Goal: Information Seeking & Learning: Understand process/instructions

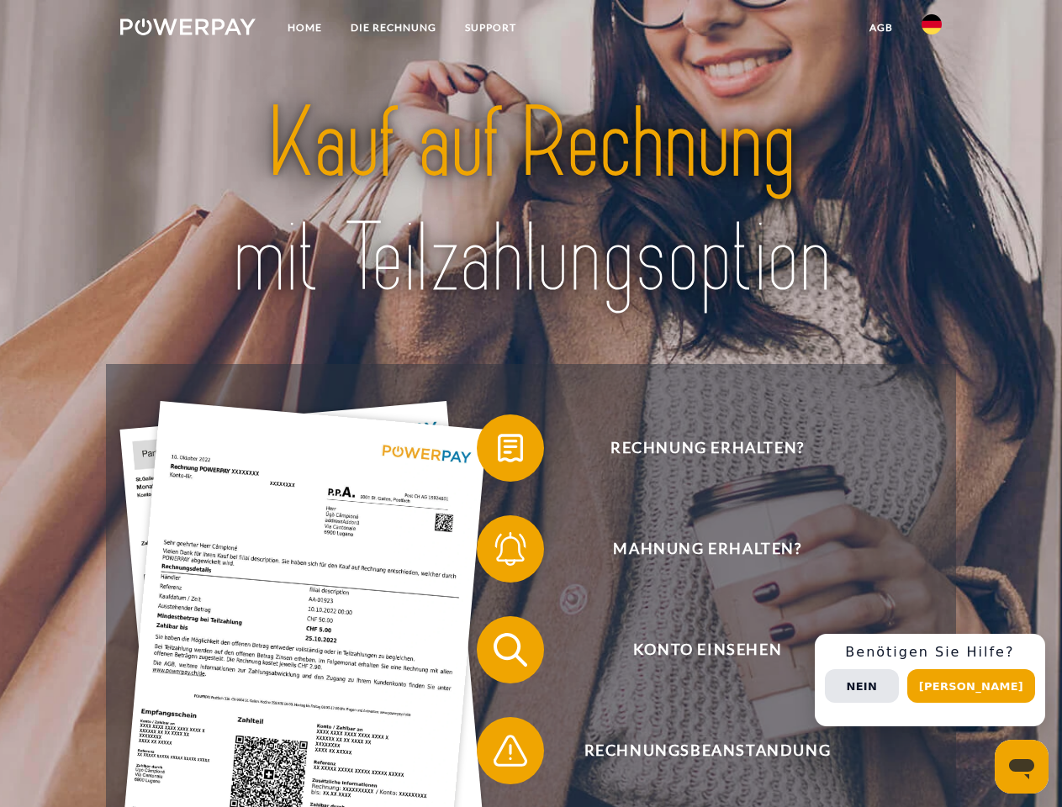
click at [188, 29] on img at bounding box center [187, 27] width 135 height 17
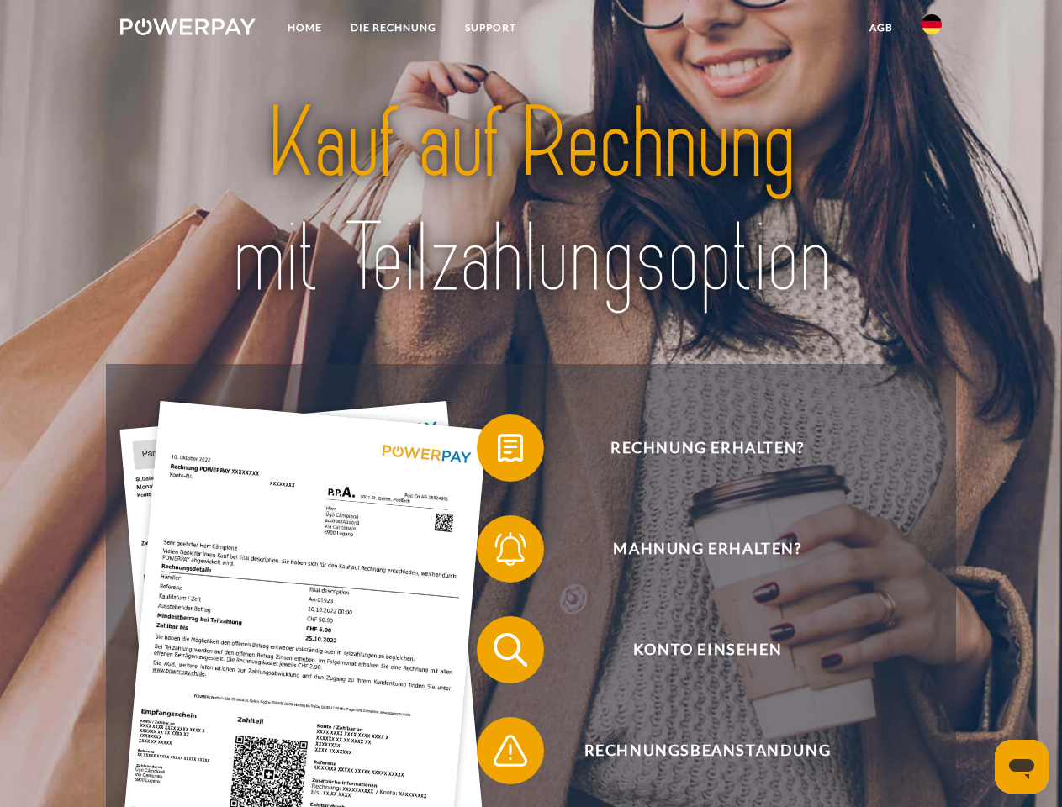
click at [932, 29] on img at bounding box center [932, 24] width 20 height 20
click at [880, 28] on link "agb" at bounding box center [881, 28] width 52 height 30
click at [498, 452] on span at bounding box center [485, 448] width 84 height 84
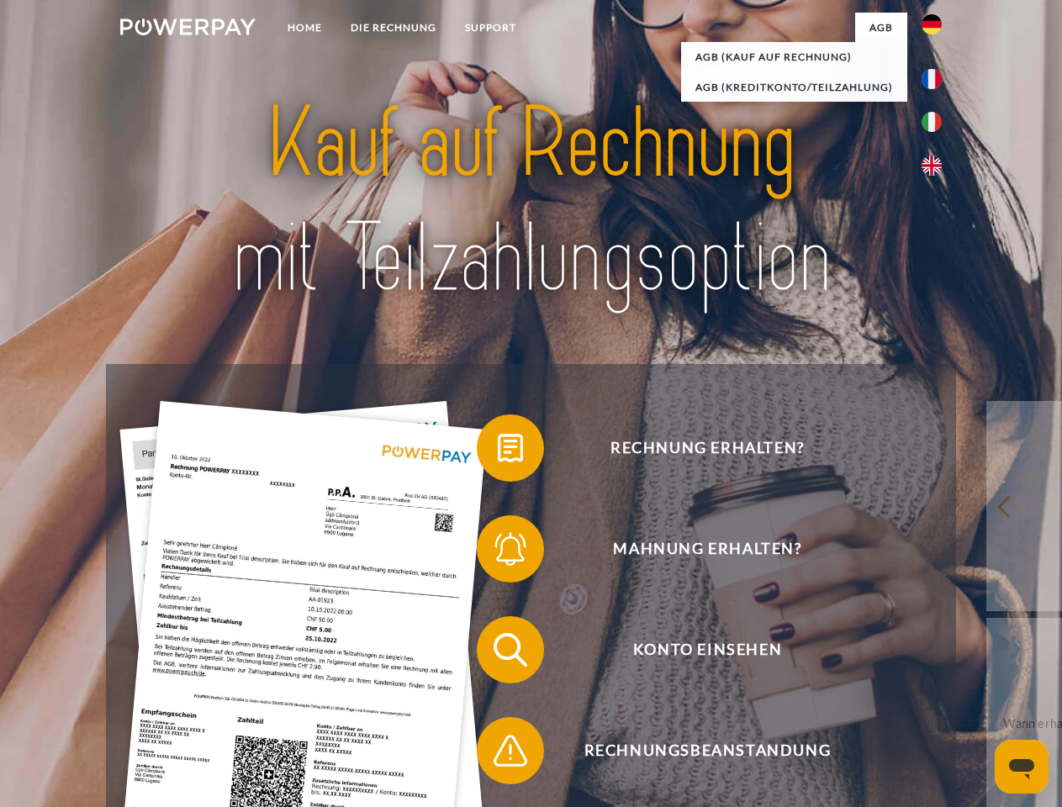
click at [498, 552] on span at bounding box center [485, 549] width 84 height 84
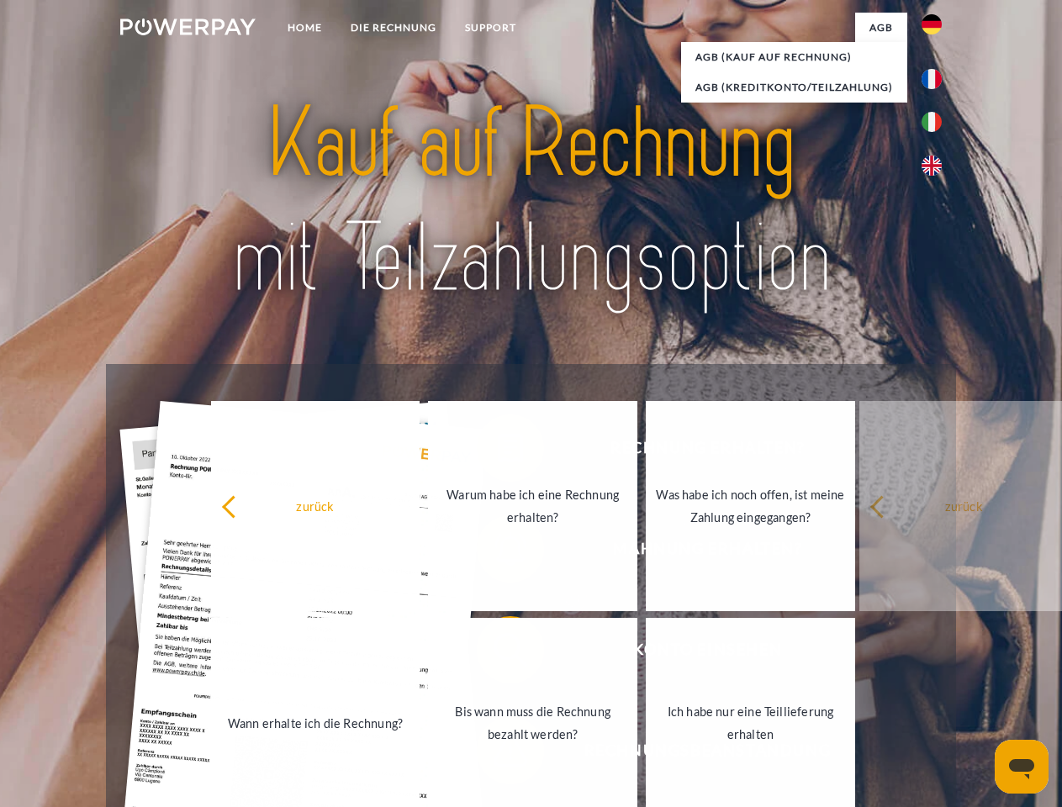
click at [498, 653] on link "Bis wann muss die Rechnung bezahlt werden?" at bounding box center [532, 723] width 209 height 210
click at [498, 754] on span at bounding box center [485, 751] width 84 height 84
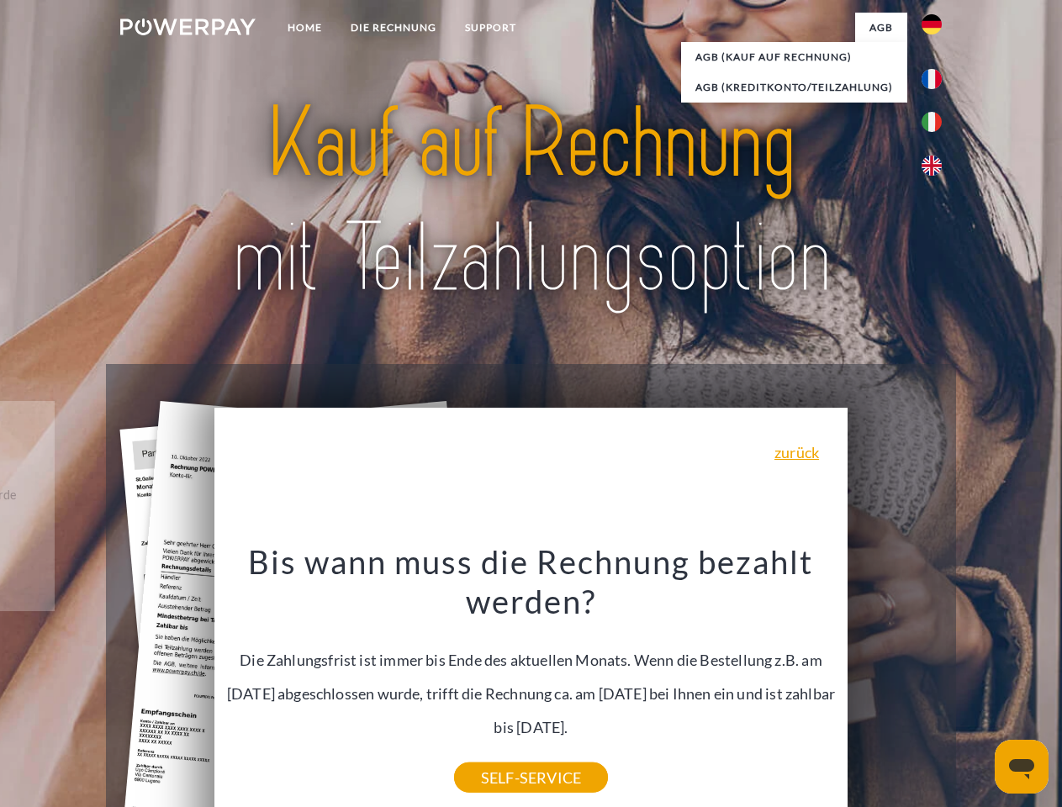
click at [936, 680] on div "Rechnung erhalten? Mahnung erhalten? Konto einsehen" at bounding box center [530, 700] width 849 height 673
click at [895, 684] on span "Konto einsehen" at bounding box center [707, 649] width 412 height 67
click at [977, 686] on header "Home DIE RECHNUNG SUPPORT" at bounding box center [531, 580] width 1062 height 1161
